Goal: Task Accomplishment & Management: Complete application form

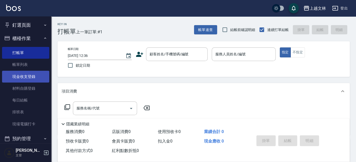
click at [16, 78] on link "現金收支登錄" at bounding box center [25, 77] width 47 height 12
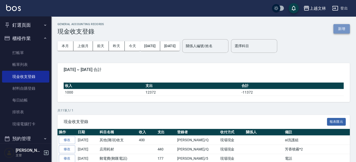
click at [335, 27] on button "新增" at bounding box center [341, 28] width 16 height 9
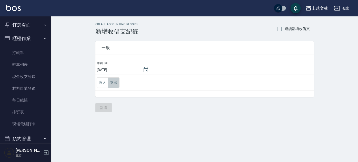
click at [113, 82] on button "支出" at bounding box center [114, 82] width 12 height 11
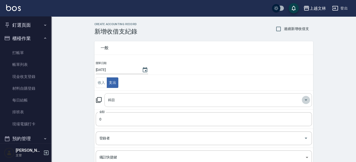
click at [304, 98] on icon "Open" at bounding box center [305, 100] width 6 height 6
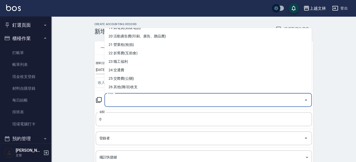
scroll to position [172, 0]
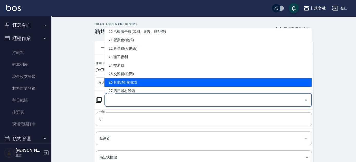
click at [126, 82] on li "26 其他(雜項)收支" at bounding box center [207, 82] width 207 height 8
type input "26 其他(雜項)收支"
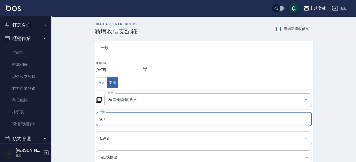
type input "267"
click at [120, 138] on input "登錄者" at bounding box center [200, 138] width 204 height 9
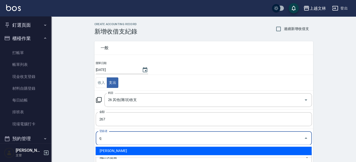
click at [111, 151] on li "[PERSON_NAME]" at bounding box center [203, 151] width 216 height 8
type input "[PERSON_NAME]"
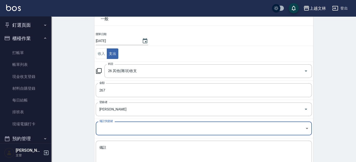
scroll to position [29, 0]
click at [99, 143] on div "x 備註" at bounding box center [204, 153] width 216 height 26
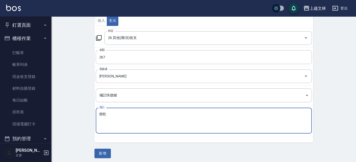
scroll to position [64, 0]
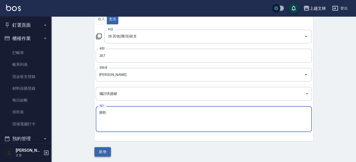
type textarea "餅乾"
click at [96, 151] on button "新增" at bounding box center [102, 151] width 16 height 9
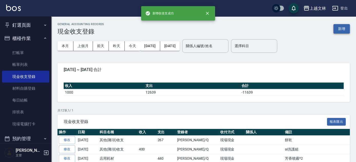
click at [340, 29] on button "新增" at bounding box center [341, 28] width 16 height 9
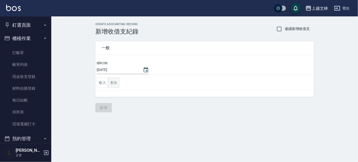
click at [115, 84] on button "支出" at bounding box center [114, 82] width 12 height 11
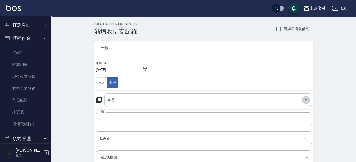
click at [305, 99] on icon "Open" at bounding box center [305, 100] width 6 height 6
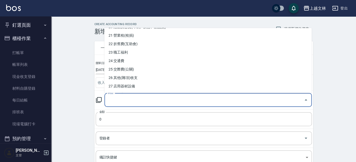
scroll to position [187, 0]
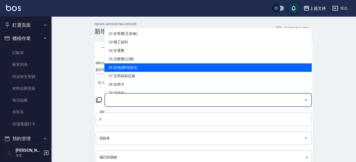
click at [133, 67] on li "26 其他(雜項)收支" at bounding box center [207, 67] width 207 height 8
type input "26 其他(雜項)收支"
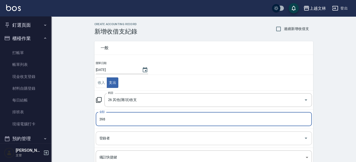
type input "398"
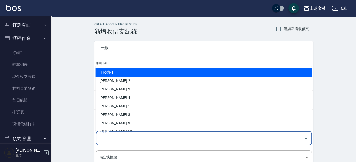
click at [98, 137] on input "登錄者" at bounding box center [200, 138] width 204 height 9
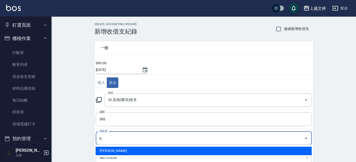
click at [106, 153] on li "[PERSON_NAME]" at bounding box center [203, 151] width 216 height 8
type input "[PERSON_NAME]"
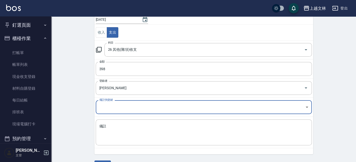
scroll to position [52, 0]
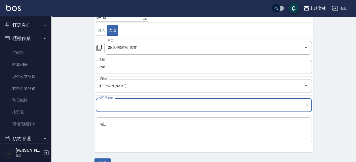
click at [98, 124] on div "x 備註" at bounding box center [204, 130] width 216 height 26
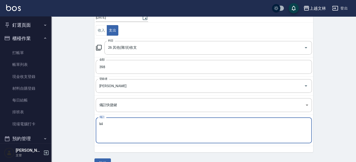
type textarea "4"
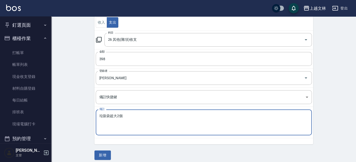
scroll to position [64, 0]
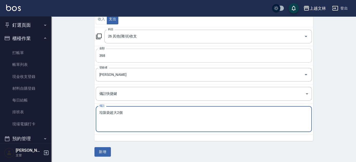
type textarea "垃圾袋超大2個"
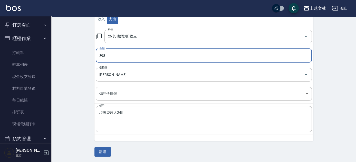
click at [99, 54] on input "398" at bounding box center [204, 56] width 216 height 14
type input "403"
click at [104, 152] on button "新增" at bounding box center [102, 151] width 16 height 9
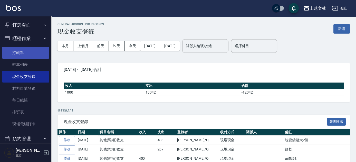
click at [14, 51] on link "打帳單" at bounding box center [25, 53] width 47 height 12
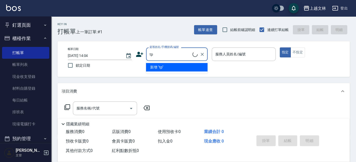
type input "t"
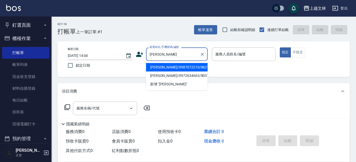
click at [174, 67] on li "[PERSON_NAME]/0987072210/8621" at bounding box center [177, 67] width 62 height 8
type input "[PERSON_NAME]/0987072210/8621"
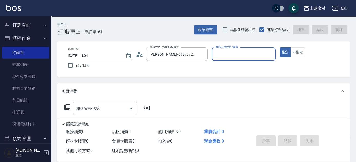
type input "July-13"
click at [107, 108] on input "服務名稱/代號" at bounding box center [101, 108] width 52 height 9
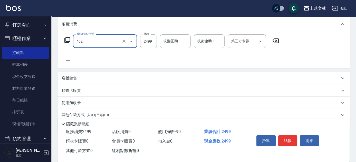
scroll to position [72, 0]
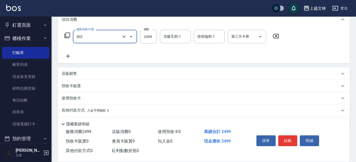
type input "嚴選染髮(402)"
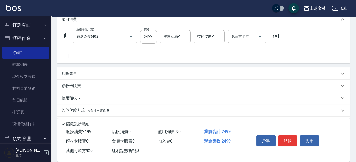
click at [71, 54] on icon at bounding box center [68, 56] width 13 height 6
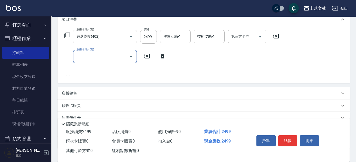
click at [80, 58] on input "服務名稱/代號" at bounding box center [101, 56] width 52 height 9
type input "B級洗+剪(203)"
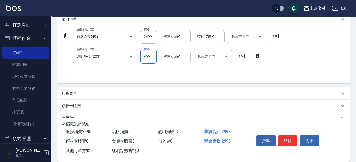
click at [178, 57] on div "洗髮互助-1 洗髮互助-1" at bounding box center [175, 57] width 31 height 14
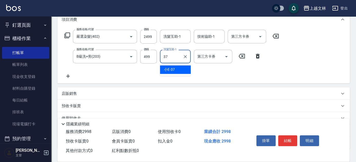
type input "小E-37"
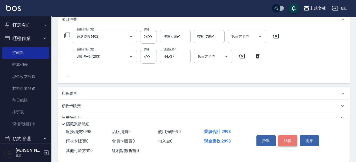
click at [290, 141] on button "結帳" at bounding box center [287, 140] width 19 height 11
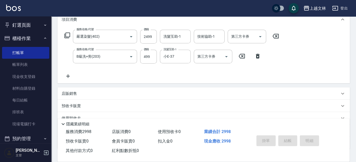
type input "[DATE] 14:29"
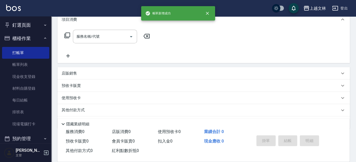
scroll to position [0, 0]
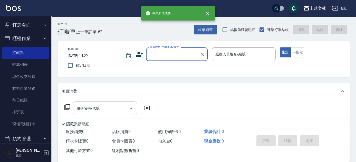
click at [173, 54] on input "顧客姓名/手機號碼/編號" at bounding box center [172, 54] width 49 height 9
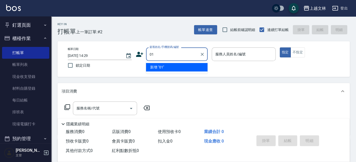
type input "01"
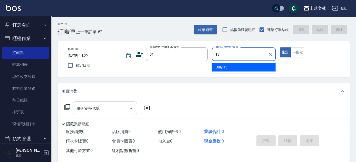
type input "July-13"
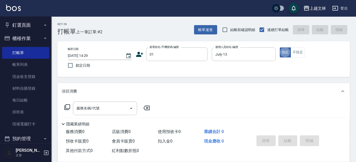
type button "true"
type input "新客人 姓名未設定/01/null"
click at [294, 51] on button "不指定" at bounding box center [297, 52] width 14 height 10
click at [99, 112] on input "服務名稱/代號" at bounding box center [101, 108] width 52 height 9
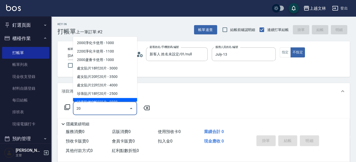
type input "2"
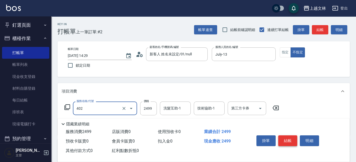
type input "嚴選染髮(402)"
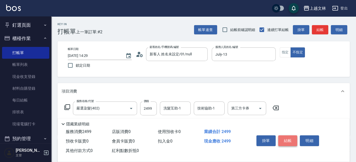
click at [291, 139] on button "結帳" at bounding box center [287, 140] width 19 height 11
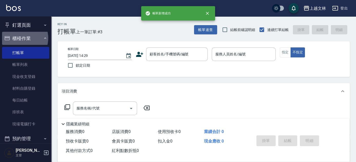
click at [19, 38] on button "櫃檯作業" at bounding box center [25, 38] width 47 height 13
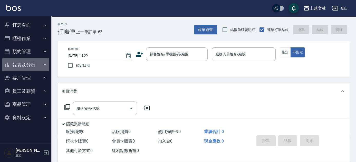
click at [43, 65] on button "報表及分析" at bounding box center [25, 64] width 47 height 13
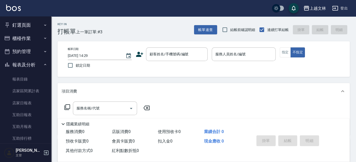
scroll to position [111, 0]
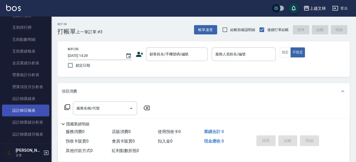
click at [32, 108] on link "設計師日報表" at bounding box center [25, 111] width 47 height 12
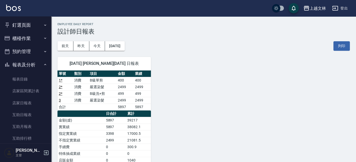
click at [33, 39] on button "櫃檯作業" at bounding box center [25, 38] width 47 height 13
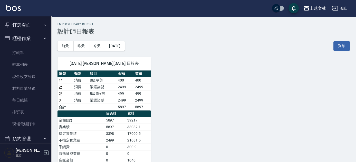
click at [30, 46] on ul "打帳單 帳單列表 現金收支登錄 材料自購登錄 每日結帳 排班表 現場電腦打卡" at bounding box center [25, 88] width 47 height 87
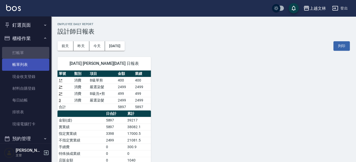
drag, startPoint x: 31, startPoint y: 51, endPoint x: 23, endPoint y: 69, distance: 20.2
click at [31, 51] on link "打帳單" at bounding box center [25, 53] width 47 height 12
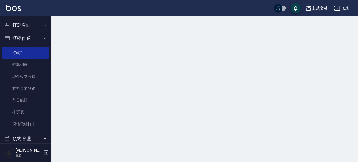
click at [35, 39] on button "櫃檯作業" at bounding box center [25, 38] width 47 height 13
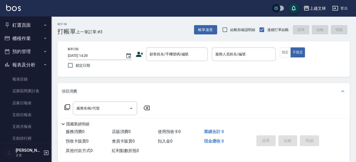
click at [43, 66] on icon "button" at bounding box center [45, 65] width 4 height 4
